Goal: Transaction & Acquisition: Purchase product/service

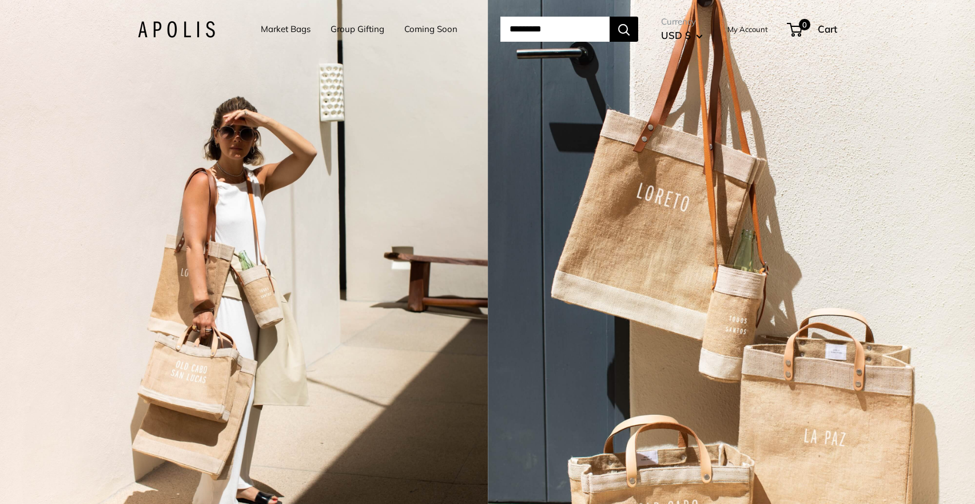
click at [279, 28] on link "Market Bags" at bounding box center [286, 29] width 50 height 16
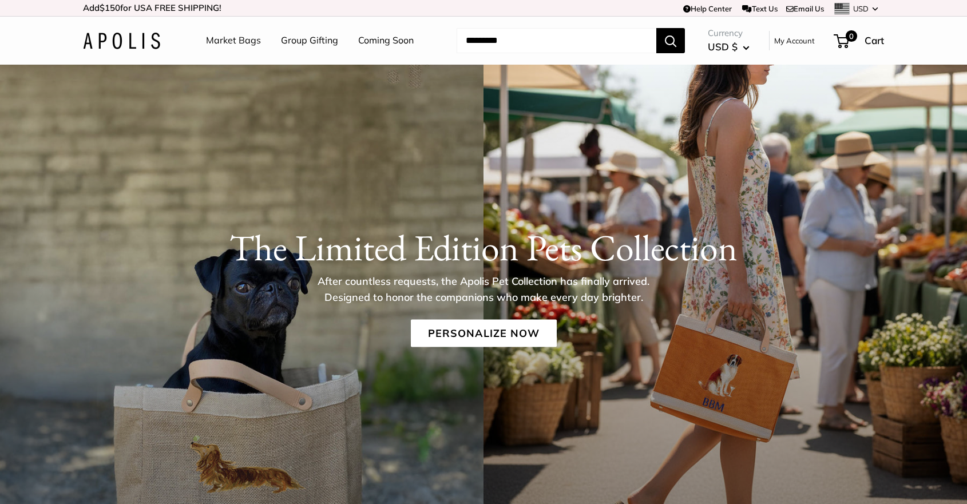
click at [220, 41] on link "Market Bags" at bounding box center [233, 40] width 55 height 17
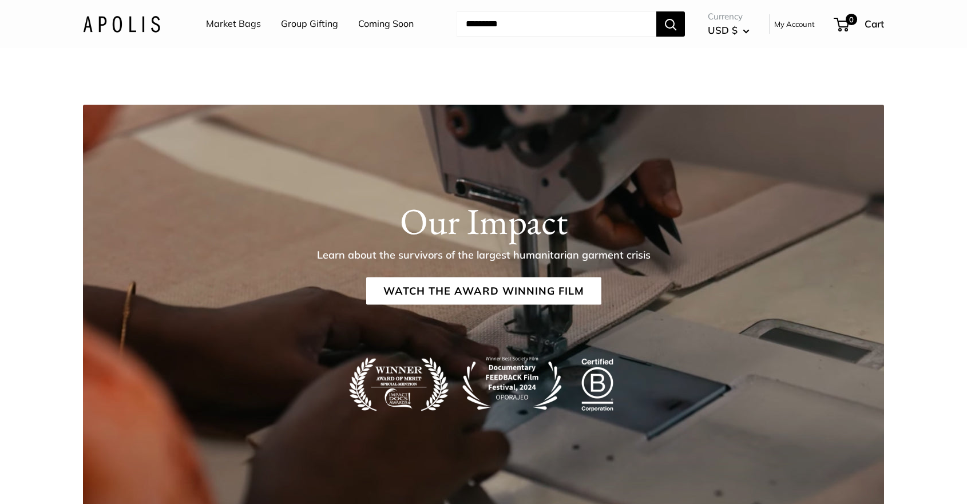
scroll to position [1804, 0]
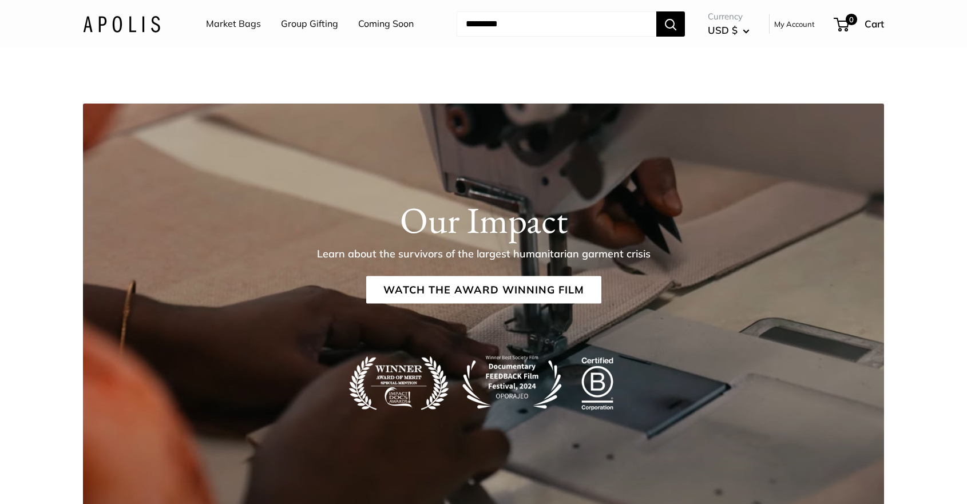
click at [228, 21] on link "Market Bags" at bounding box center [233, 23] width 55 height 17
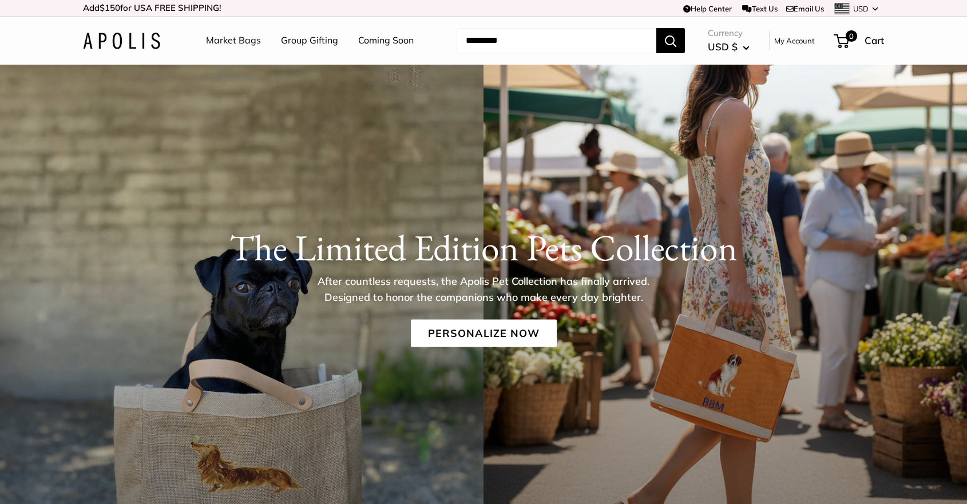
click at [310, 39] on link "Group Gifting" at bounding box center [309, 40] width 57 height 17
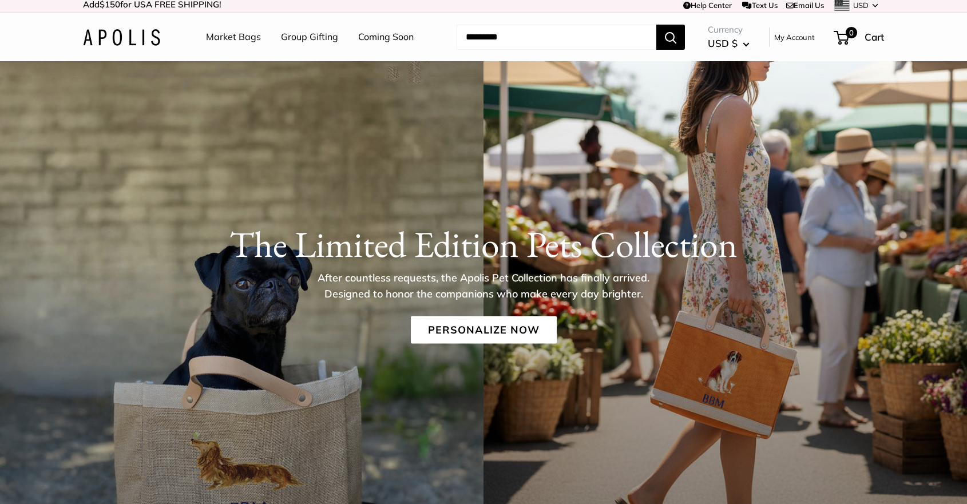
click at [466, 37] on input "Search..." at bounding box center [556, 37] width 200 height 25
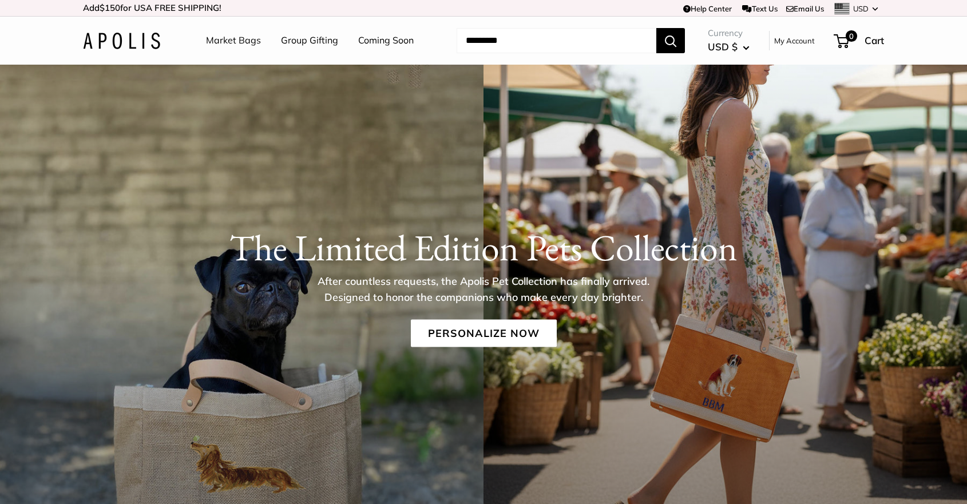
click at [385, 42] on link "Coming Soon" at bounding box center [385, 40] width 55 height 17
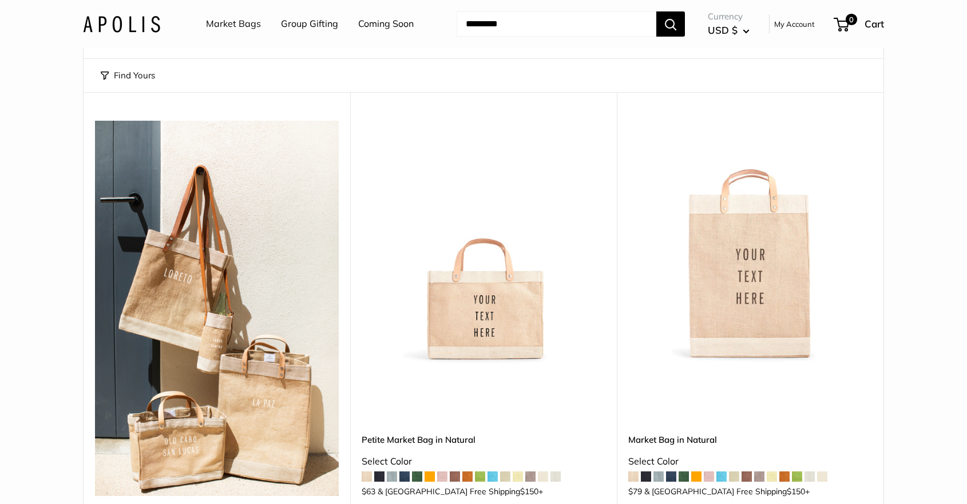
scroll to position [85, 0]
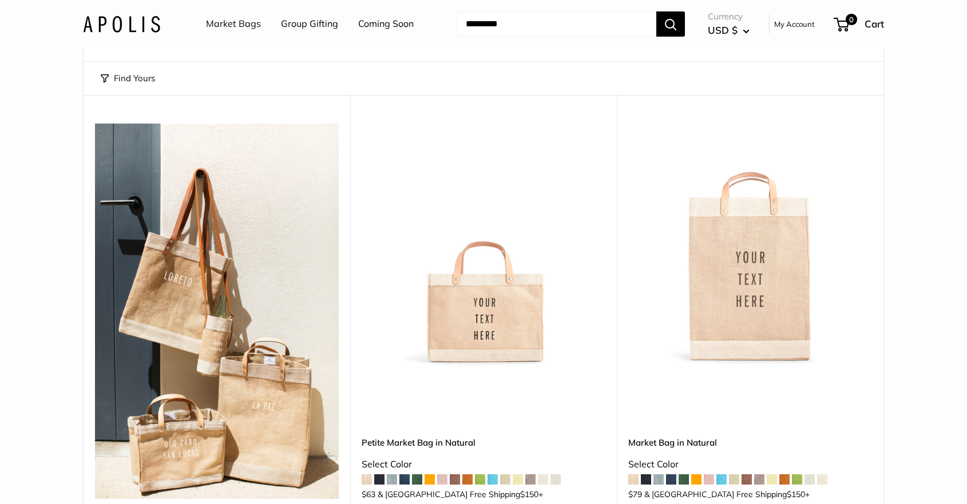
click at [0, 0] on img at bounding box center [0, 0] width 0 height 0
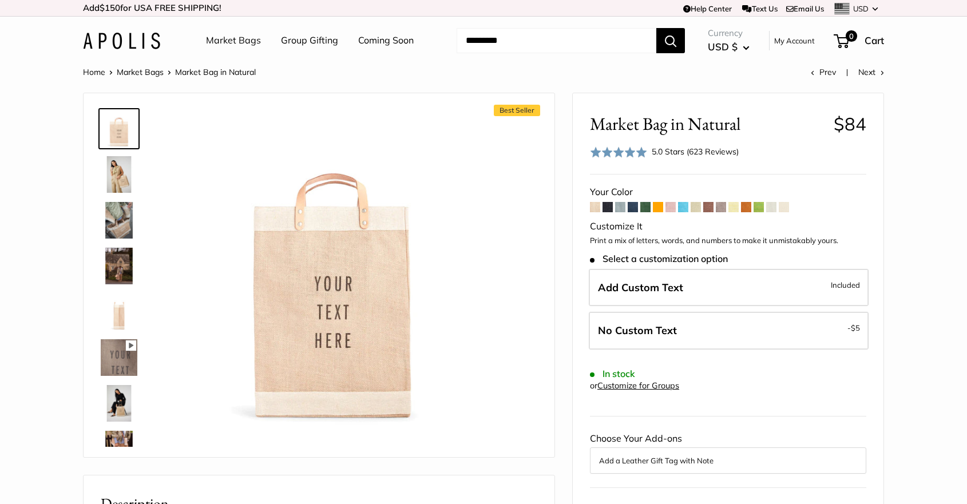
click at [756, 207] on span at bounding box center [758, 207] width 10 height 10
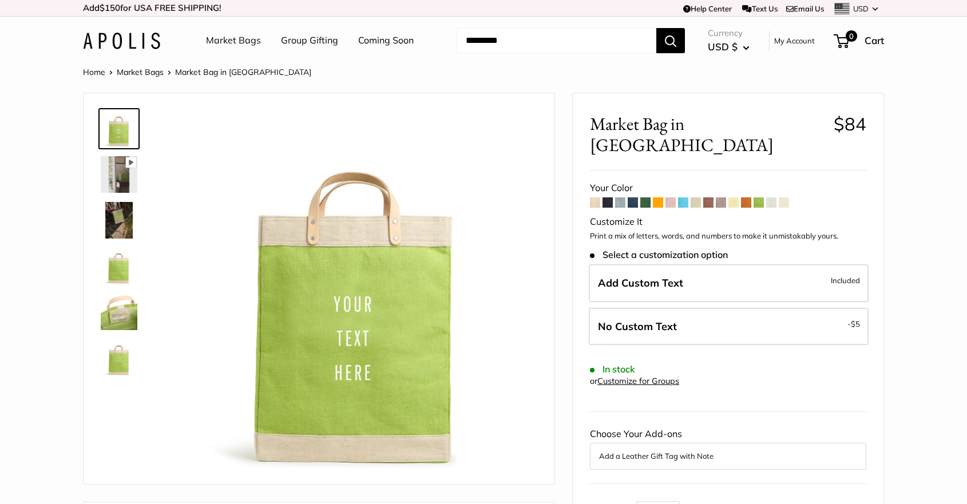
click at [725, 197] on span at bounding box center [721, 202] width 10 height 10
